Goal: Task Accomplishment & Management: Complete application form

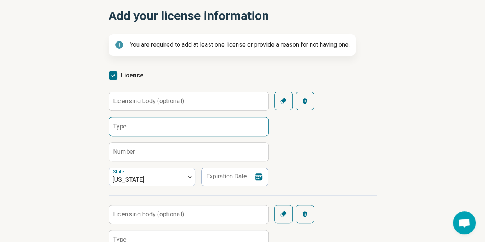
scroll to position [115, 0]
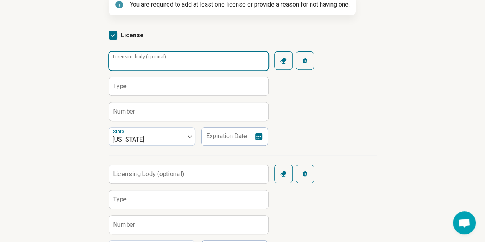
click at [143, 56] on input "Licensing body (optional)" at bounding box center [188, 61] width 159 height 18
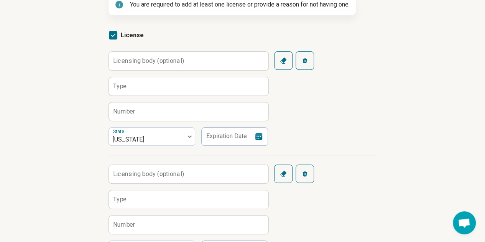
click at [146, 57] on label "Licensing body (optional)" at bounding box center [148, 60] width 71 height 6
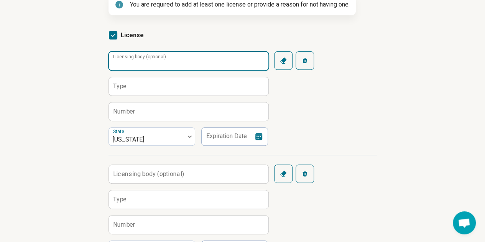
click at [146, 56] on input "Licensing body (optional)" at bounding box center [188, 61] width 159 height 18
type input "**********"
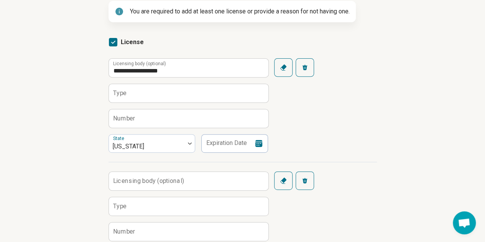
scroll to position [77, 0]
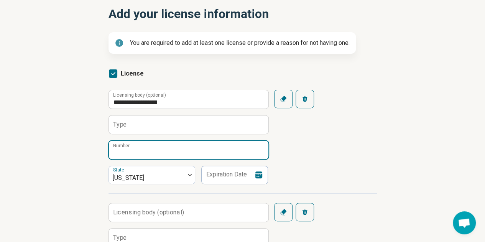
click at [161, 147] on input "Number" at bounding box center [188, 150] width 159 height 18
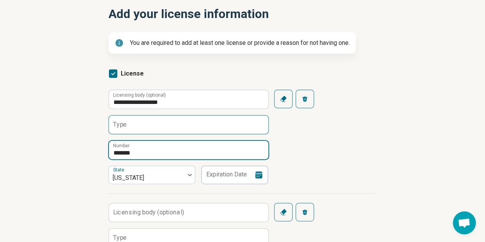
type input "*******"
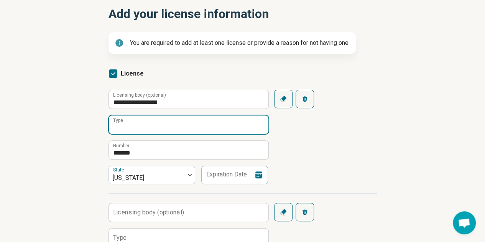
click at [185, 119] on input "Type" at bounding box center [188, 124] width 159 height 18
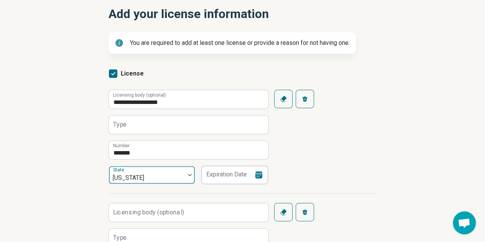
click at [177, 173] on div "[US_STATE]" at bounding box center [147, 174] width 76 height 17
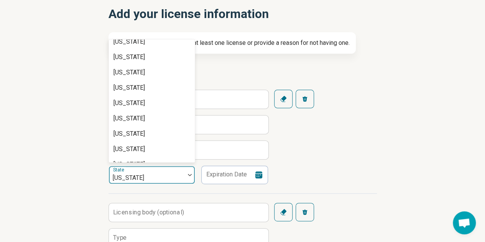
scroll to position [421, 0]
click at [141, 88] on div "[US_STATE]" at bounding box center [128, 86] width 31 height 9
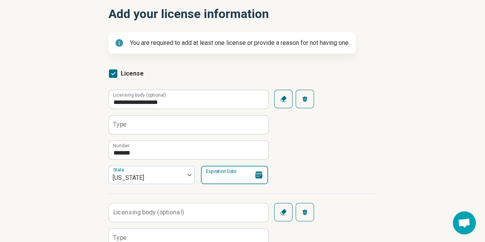
click at [228, 170] on input "Expiration Date" at bounding box center [234, 174] width 67 height 18
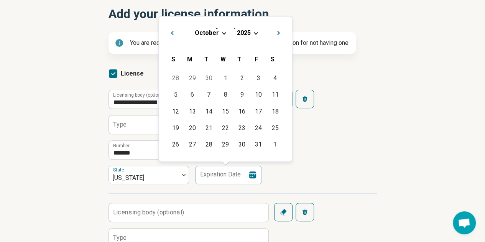
click at [281, 31] on button "Next Month" at bounding box center [279, 32] width 12 height 12
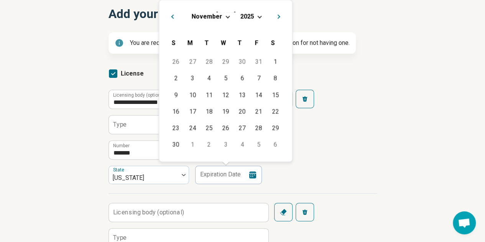
click at [281, 31] on div "[DATE] S [DATE] M [DATE] T [DATE] W [DATE] T [DATE] F [DATE] S" at bounding box center [225, 42] width 121 height 23
click at [280, 13] on button "Next Month" at bounding box center [280, 15] width 12 height 12
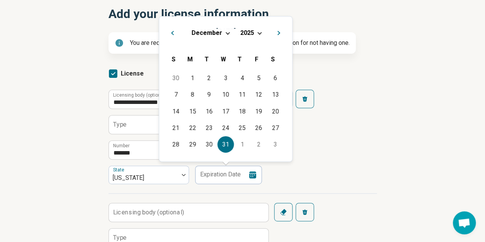
click at [224, 146] on div "31" at bounding box center [225, 144] width 16 height 16
type input "**********"
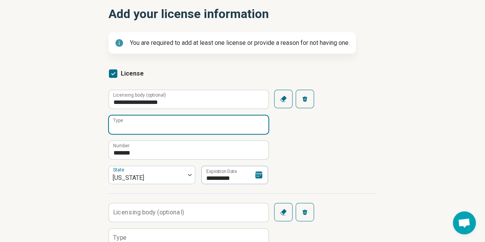
click at [165, 124] on input "Type" at bounding box center [188, 124] width 159 height 18
type input "*"
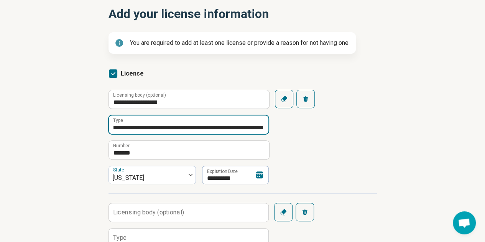
scroll to position [0, 185]
type input "**********"
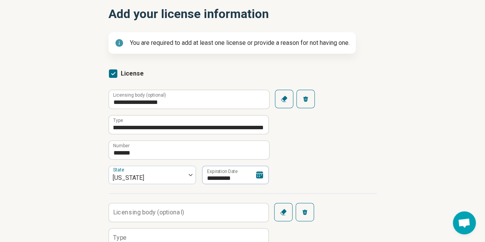
click at [315, 145] on div "**********" at bounding box center [242, 141] width 268 height 103
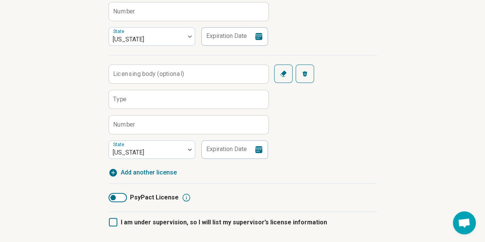
scroll to position [382, 0]
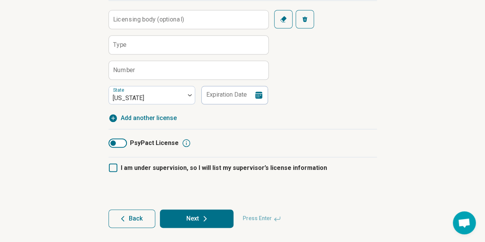
click at [209, 217] on button "Next" at bounding box center [197, 218] width 74 height 18
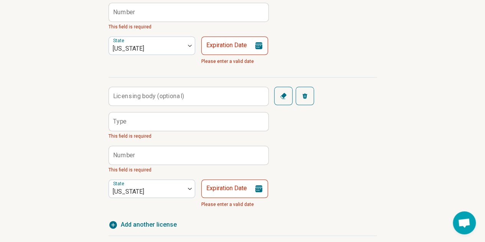
click at [301, 95] on icon "button" at bounding box center [304, 96] width 6 height 6
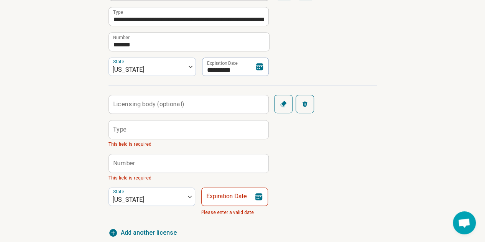
click at [312, 103] on button "Remove" at bounding box center [304, 104] width 18 height 18
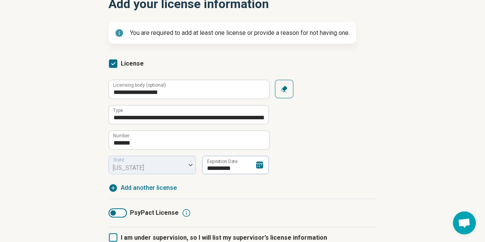
scroll to position [157, 0]
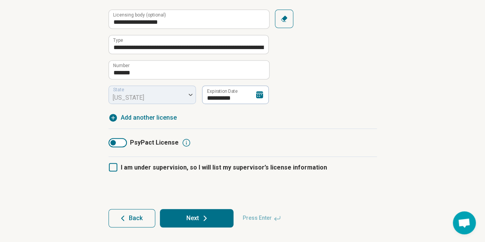
click at [215, 216] on button "Next" at bounding box center [197, 218] width 74 height 18
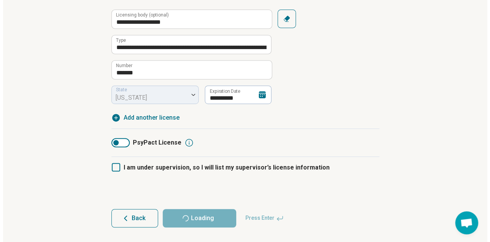
scroll to position [0, 0]
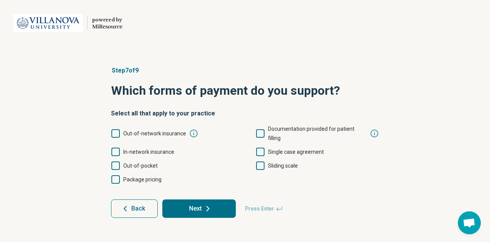
click at [116, 132] on icon at bounding box center [115, 133] width 8 height 8
click at [117, 147] on icon at bounding box center [115, 151] width 8 height 8
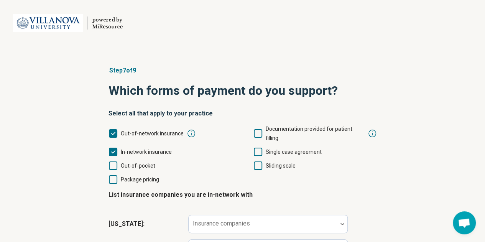
click at [112, 161] on icon at bounding box center [113, 165] width 8 height 8
click at [111, 184] on legend "List insurance companies you are in-network with" at bounding box center [180, 194] width 144 height 21
click at [110, 184] on legend "List insurance companies you are in-network with" at bounding box center [180, 194] width 144 height 21
click at [114, 175] on icon at bounding box center [113, 179] width 8 height 8
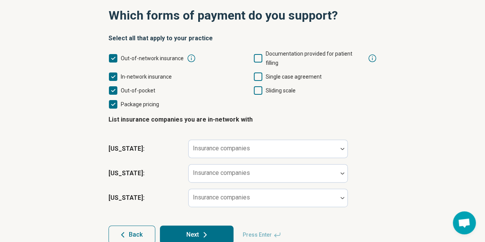
scroll to position [77, 0]
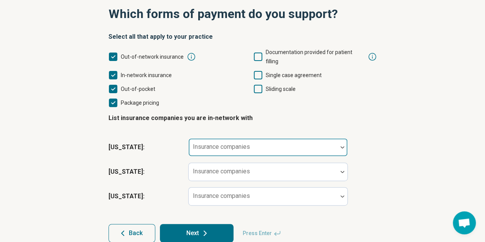
click at [216, 138] on div "Insurance companies" at bounding box center [267, 147] width 159 height 18
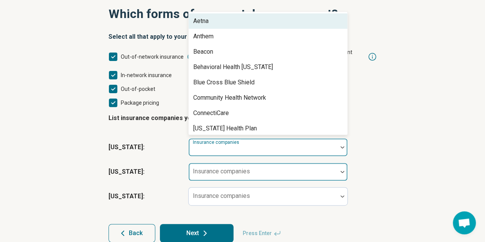
click at [213, 169] on div at bounding box center [263, 174] width 143 height 11
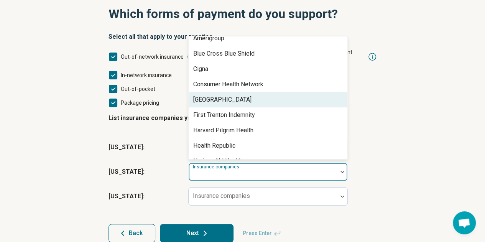
scroll to position [0, 0]
